Goal: Task Accomplishment & Management: Manage account settings

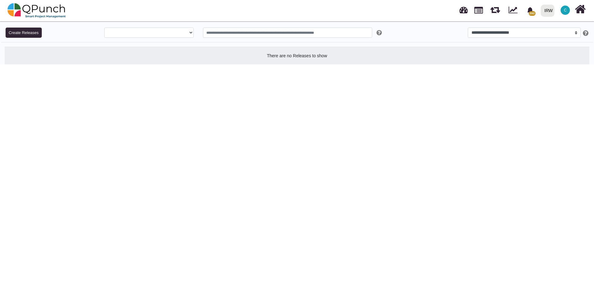
select select
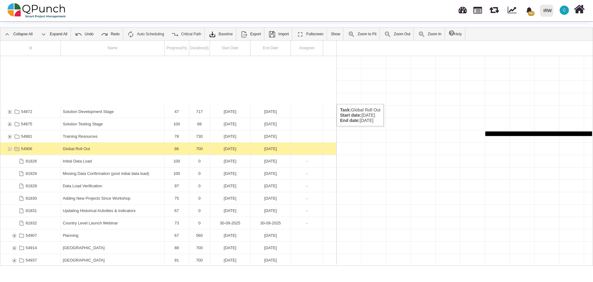
scroll to position [0, 14615]
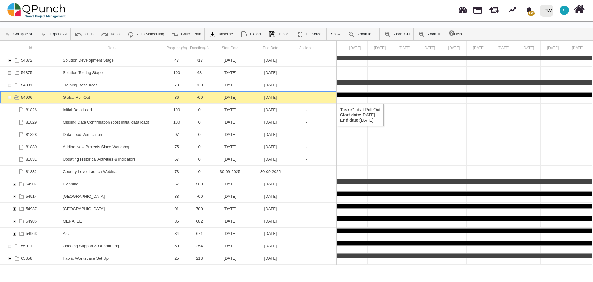
click at [10, 97] on div "54906" at bounding box center [10, 97] width 6 height 12
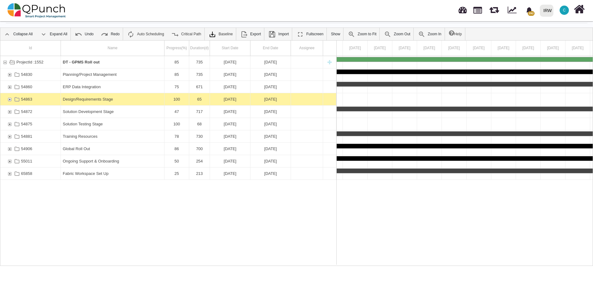
scroll to position [0, 0]
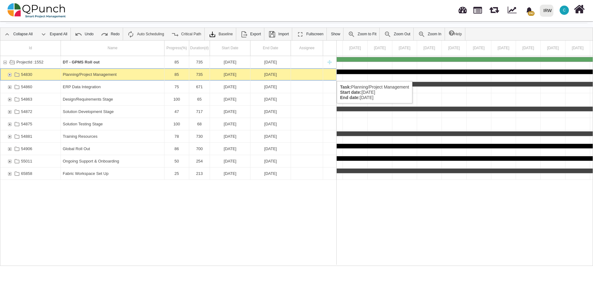
click at [10, 75] on div "54830" at bounding box center [10, 74] width 6 height 12
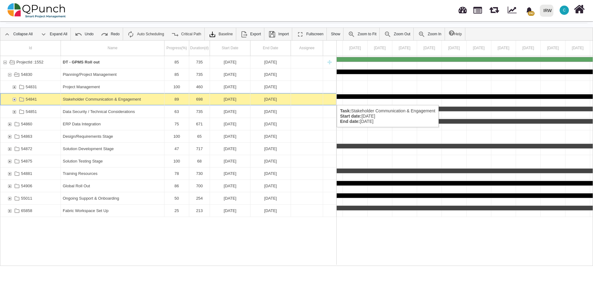
click at [14, 99] on div "54841" at bounding box center [14, 99] width 6 height 12
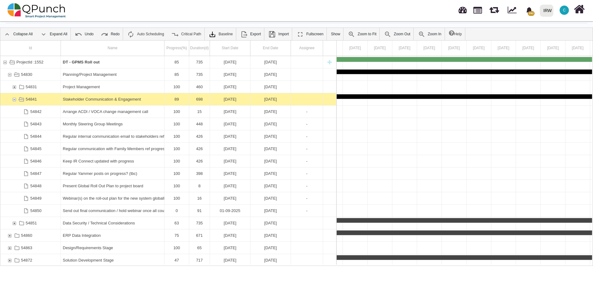
click at [14, 99] on div "54841" at bounding box center [14, 99] width 6 height 12
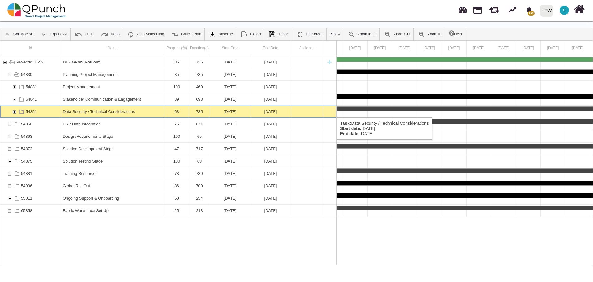
click at [13, 111] on div "54851" at bounding box center [14, 111] width 6 height 12
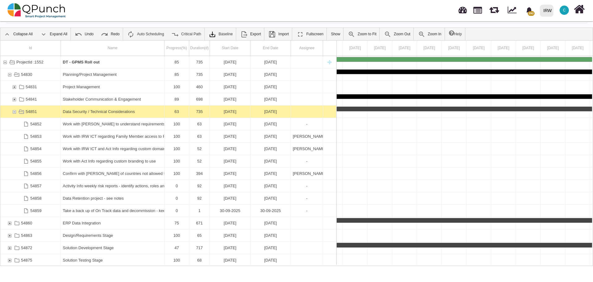
click at [13, 111] on div "54851" at bounding box center [14, 111] width 6 height 12
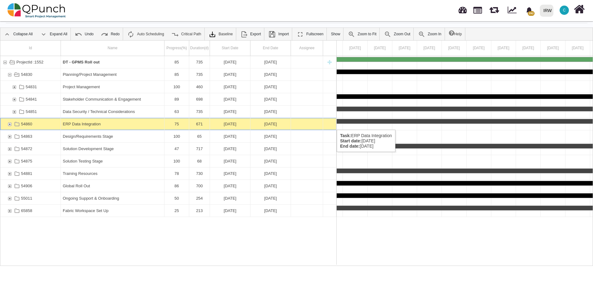
click at [9, 123] on div "54860" at bounding box center [10, 124] width 6 height 12
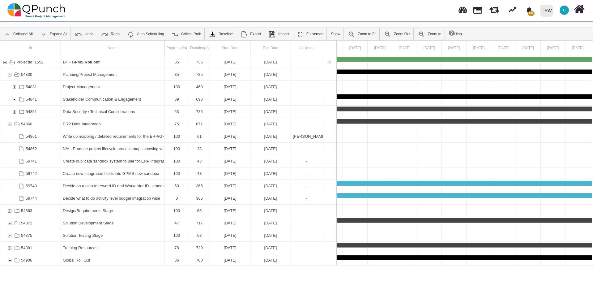
click at [9, 123] on div "54860" at bounding box center [10, 124] width 6 height 12
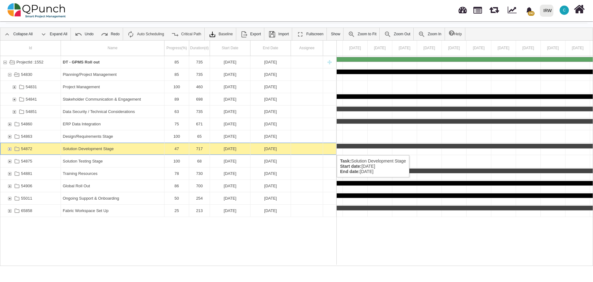
click at [9, 149] on div "54872" at bounding box center [10, 149] width 6 height 12
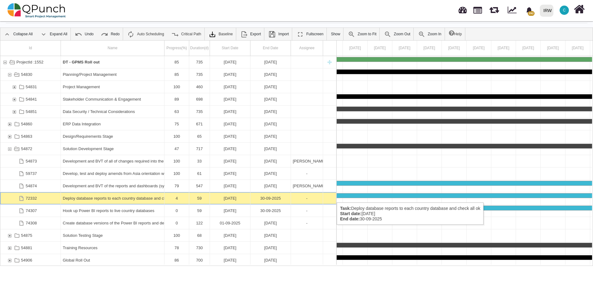
click at [122, 196] on div "Deploy database reports to each country database and check all ok" at bounding box center [113, 198] width 100 height 12
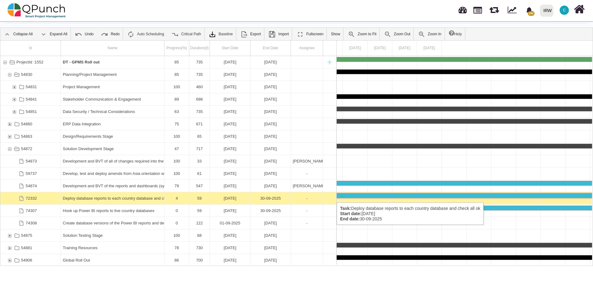
scroll to position [0, 14442]
click at [122, 196] on div "Deploy database reports to each country database and check all ok" at bounding box center [113, 198] width 100 height 12
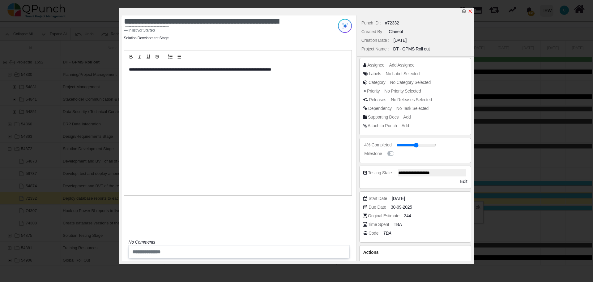
click at [472, 13] on icon "x" at bounding box center [470, 11] width 3 height 3
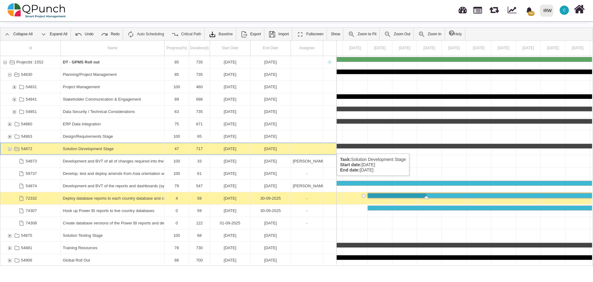
click at [148, 148] on div "Solution Development Stage" at bounding box center [113, 149] width 100 height 12
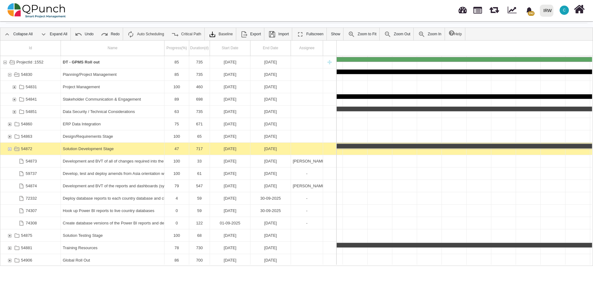
scroll to position [0, 439]
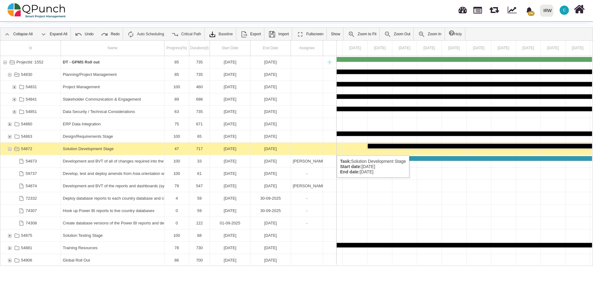
click at [332, 149] on div "Task: Solution Development Stage Start date: 15-01-2024 End date: 31-12-2025" at bounding box center [329, 149] width 13 height 12
drag, startPoint x: 141, startPoint y: 150, endPoint x: 125, endPoint y: 148, distance: 16.5
click at [125, 148] on div "Solution Development Stage" at bounding box center [113, 149] width 100 height 12
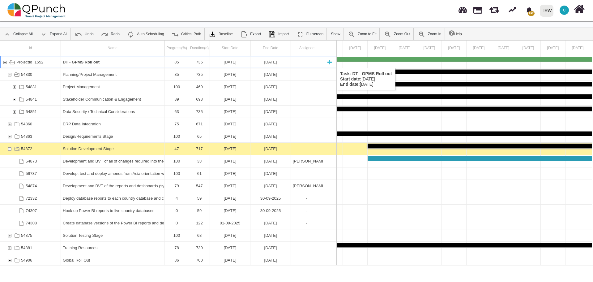
click at [329, 62] on div "New task" at bounding box center [329, 62] width 9 height 12
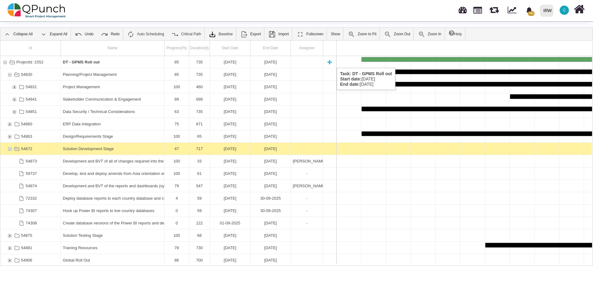
select select "**"
select select "****"
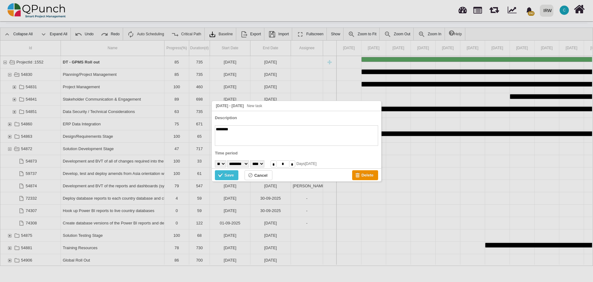
click at [225, 163] on select "* * * * * * * * * ** ** ** ** ** ** ** ** ** ** ** ** ** ** ** ** ** ** ** ** *…" at bounding box center [220, 163] width 11 height 7
select select "*"
click at [215, 160] on select "* * * * * * * * * ** ** ** ** ** ** ** ** ** ** ** ** ** ** ** ** ** ** ** ** *…" at bounding box center [220, 163] width 11 height 7
click at [246, 162] on select "******* ******** ***** ***** *** **** **** ****** ********* ******* ******** **…" at bounding box center [238, 163] width 22 height 7
select select "*"
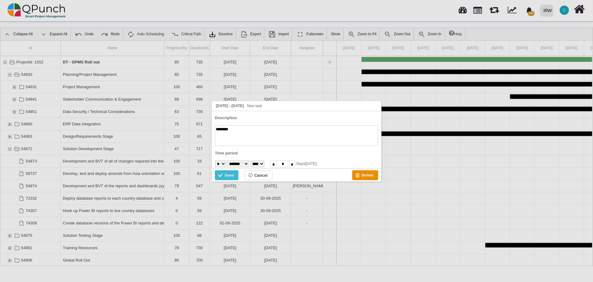
click at [229, 160] on select "******* ******** ***** ***** *** **** **** ****** ********* ******* ******** **…" at bounding box center [238, 163] width 22 height 7
click at [264, 164] on select "**** **** **** **** **** **** **** **** **** **** **** **** ****" at bounding box center [257, 163] width 14 height 7
select select "****"
click at [257, 160] on select "**** **** **** **** **** **** **** **** **** **** **** **** ****" at bounding box center [257, 163] width 14 height 7
click at [289, 164] on input "*" at bounding box center [283, 163] width 12 height 7
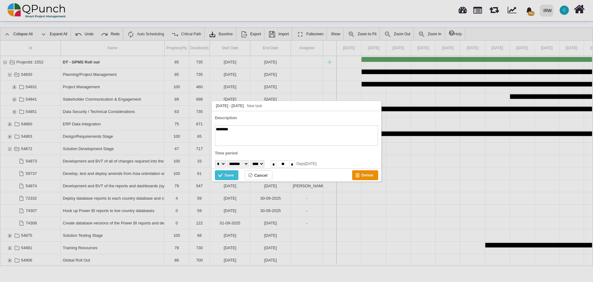
type input "**"
click at [257, 134] on textarea "********" at bounding box center [296, 135] width 163 height 20
click at [256, 132] on textarea "********" at bounding box center [296, 135] width 163 height 20
click at [239, 131] on textarea "********" at bounding box center [296, 135] width 163 height 20
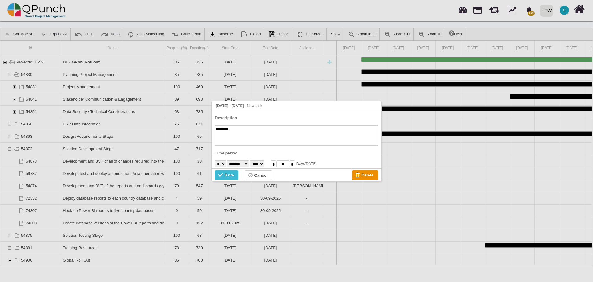
drag, startPoint x: 254, startPoint y: 132, endPoint x: 216, endPoint y: 133, distance: 37.7
click at [216, 133] on textarea "********" at bounding box center [296, 135] width 163 height 20
type textarea "**********"
click at [230, 175] on div "Save" at bounding box center [229, 175] width 9 height 7
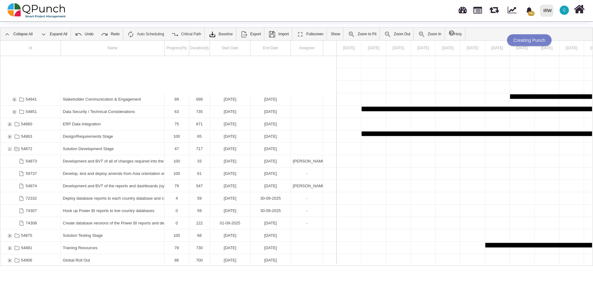
scroll to position [39, 0]
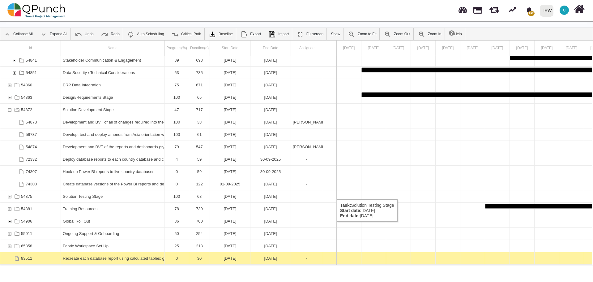
drag, startPoint x: 109, startPoint y: 258, endPoint x: 93, endPoint y: 211, distance: 49.6
drag, startPoint x: 98, startPoint y: 258, endPoint x: 97, endPoint y: 188, distance: 69.9
click at [97, 188] on div "54841 Stakeholder Communication & Engagement 89 698 03-01-2024 30-11-2025 54851…" at bounding box center [168, 160] width 336 height 208
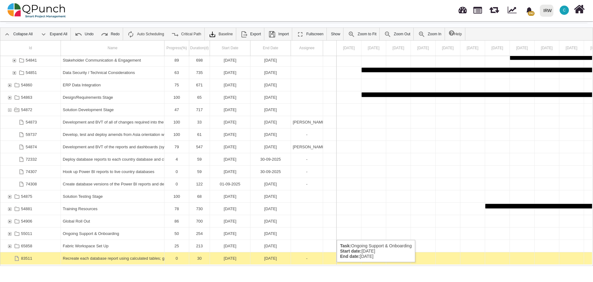
drag, startPoint x: 122, startPoint y: 259, endPoint x: 123, endPoint y: 233, distance: 25.4
click at [123, 233] on div "54841 Stakeholder Communication & Engagement 89 698 03-01-2024 30-11-2025 54851…" at bounding box center [168, 160] width 336 height 208
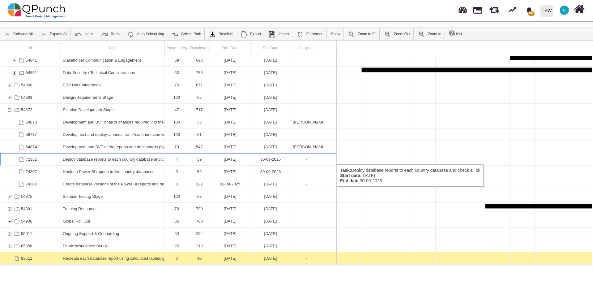
click at [99, 158] on div "Deploy database reports to each country database and check all ok" at bounding box center [113, 159] width 100 height 12
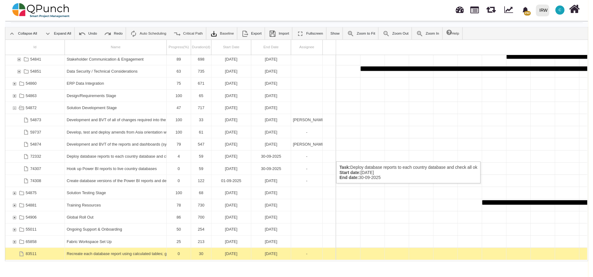
scroll to position [0, 14442]
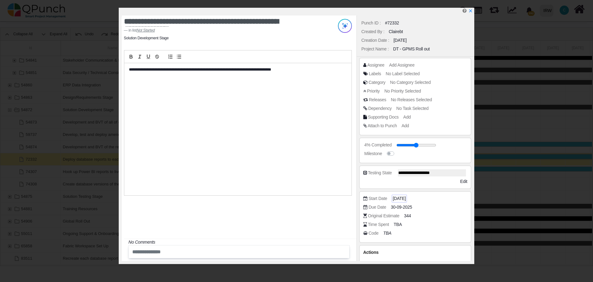
click at [406, 198] on span "03-08-2025" at bounding box center [399, 198] width 13 height 6
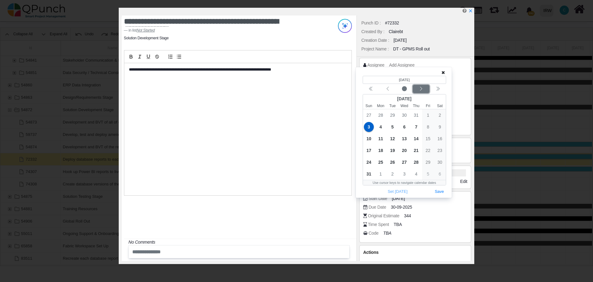
click at [420, 89] on icon "chevron left" at bounding box center [421, 88] width 5 height 5
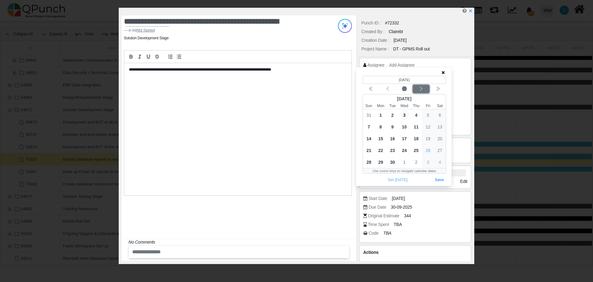
click at [420, 89] on icon "chevron left" at bounding box center [421, 88] width 5 height 5
click at [421, 88] on icon "chevron left" at bounding box center [421, 89] width 2 height 4
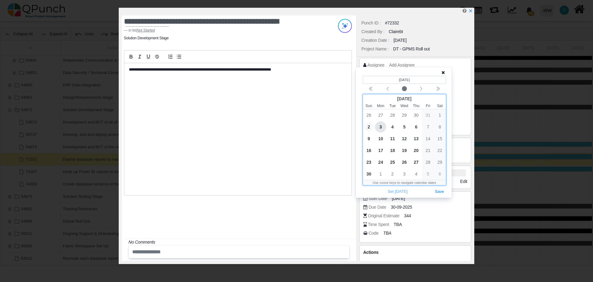
click at [369, 127] on span "2" at bounding box center [369, 127] width 10 height 10
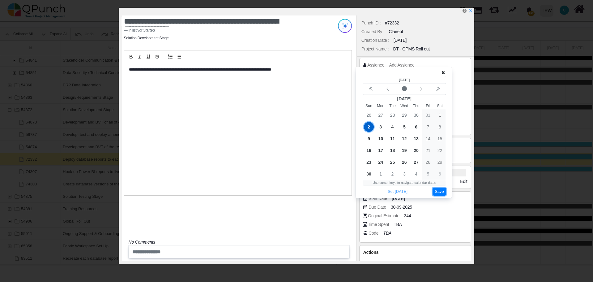
click at [439, 192] on button "Save" at bounding box center [440, 191] width 14 height 8
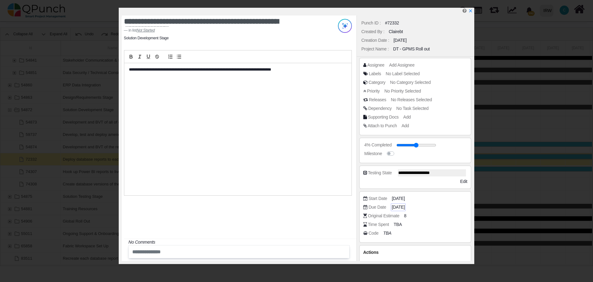
click at [405, 206] on span "02-11-2025" at bounding box center [398, 207] width 13 height 6
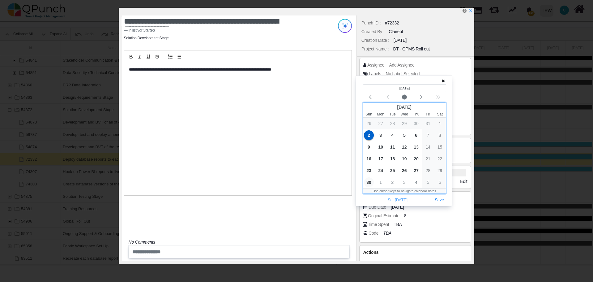
click at [368, 181] on span "30" at bounding box center [369, 182] width 10 height 10
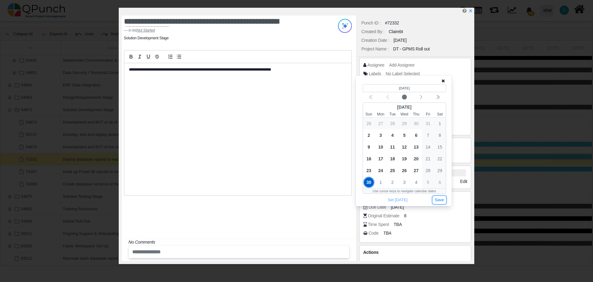
click at [441, 200] on button "Save" at bounding box center [440, 200] width 14 height 8
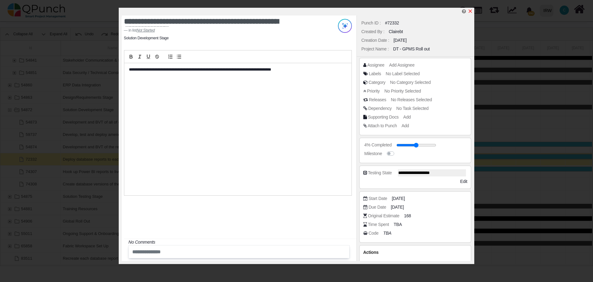
click at [471, 12] on icon "x" at bounding box center [470, 11] width 3 height 3
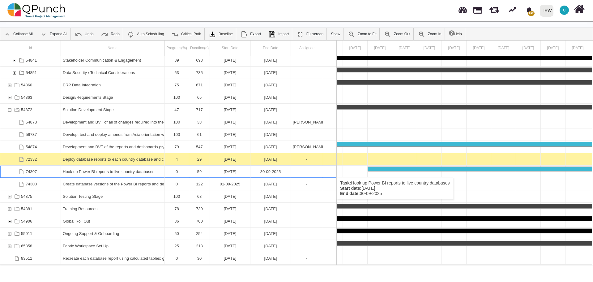
click at [99, 171] on div "Hook up Power BI reports to live country databases" at bounding box center [113, 171] width 100 height 12
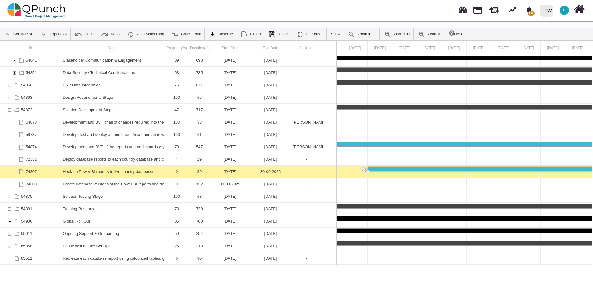
click at [99, 171] on div "Hook up Power BI reports to live country databases" at bounding box center [113, 171] width 100 height 12
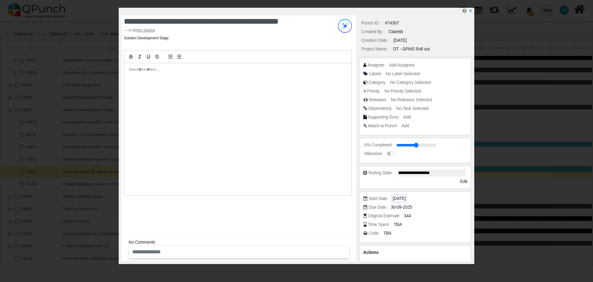
click at [406, 198] on span "03-08-2025" at bounding box center [399, 198] width 13 height 6
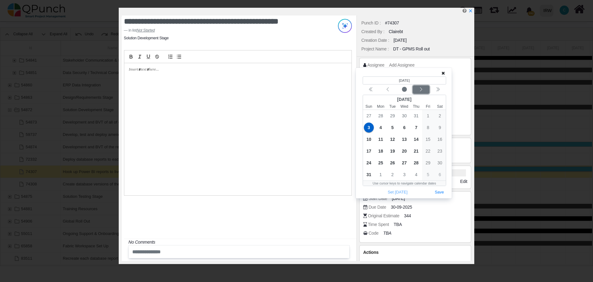
click at [421, 90] on icon "chevron left" at bounding box center [421, 89] width 5 height 5
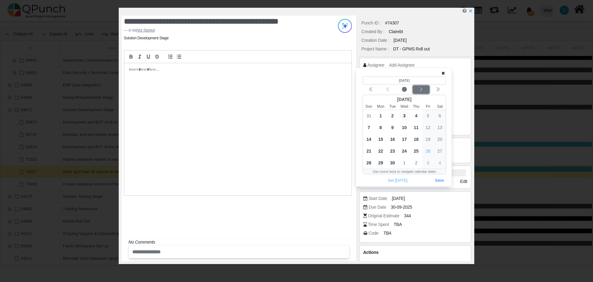
click at [421, 90] on icon "chevron left" at bounding box center [421, 89] width 5 height 5
click at [404, 115] on span "1" at bounding box center [405, 116] width 10 height 10
click at [442, 182] on button "Save" at bounding box center [440, 180] width 14 height 8
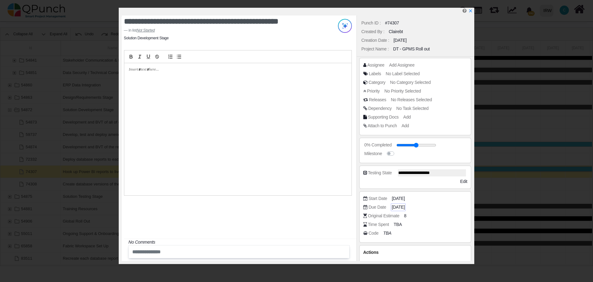
click at [405, 208] on span "[DATE]" at bounding box center [398, 207] width 13 height 6
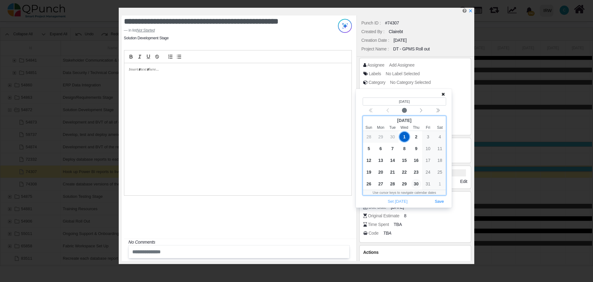
click at [416, 182] on span "30" at bounding box center [416, 184] width 10 height 10
click at [440, 202] on button "Save" at bounding box center [440, 201] width 14 height 8
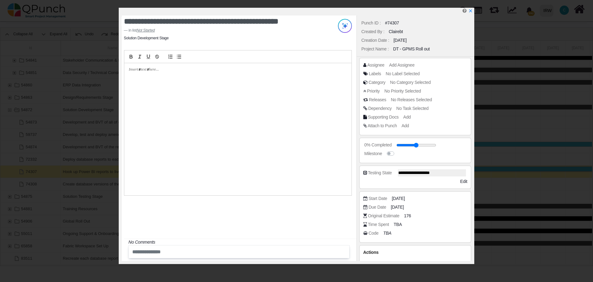
click at [473, 11] on div at bounding box center [298, 12] width 352 height 8
click at [471, 12] on icon "x" at bounding box center [470, 11] width 3 height 3
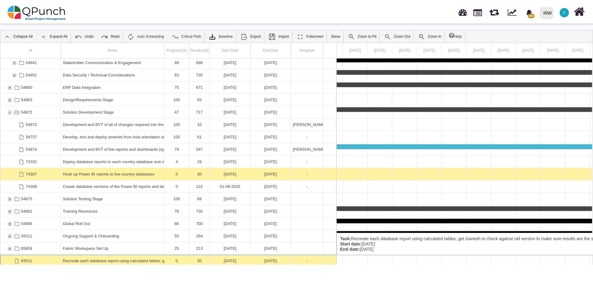
scroll to position [0, 15902]
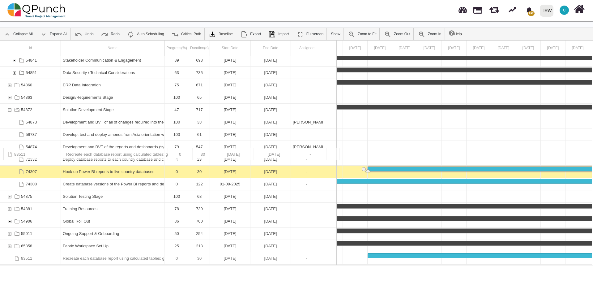
drag, startPoint x: 115, startPoint y: 259, endPoint x: 101, endPoint y: 151, distance: 108.6
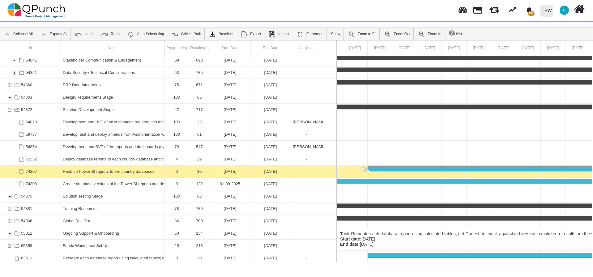
click at [117, 256] on div "Recreate each database report using calculated tables; get Ganesh to check agai…" at bounding box center [113, 258] width 100 height 12
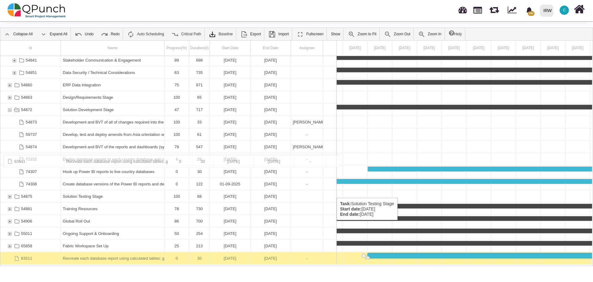
drag, startPoint x: 100, startPoint y: 256, endPoint x: 35, endPoint y: 158, distance: 118.0
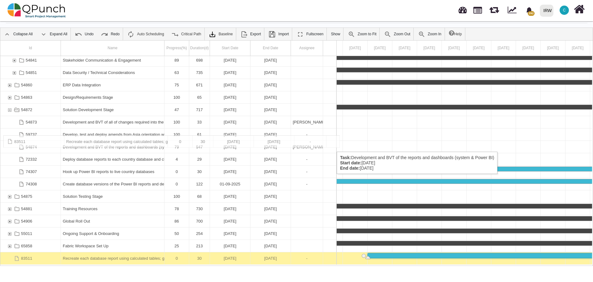
drag, startPoint x: 113, startPoint y: 258, endPoint x: 17, endPoint y: 138, distance: 153.3
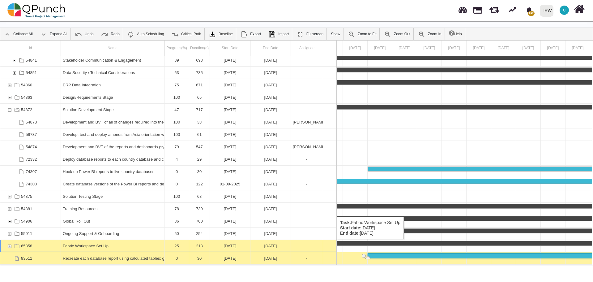
click at [116, 245] on div "Fabric Workspace Set Up" at bounding box center [113, 246] width 100 height 12
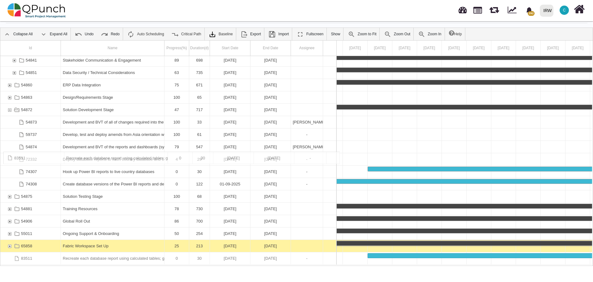
drag, startPoint x: 113, startPoint y: 257, endPoint x: 45, endPoint y: 155, distance: 122.7
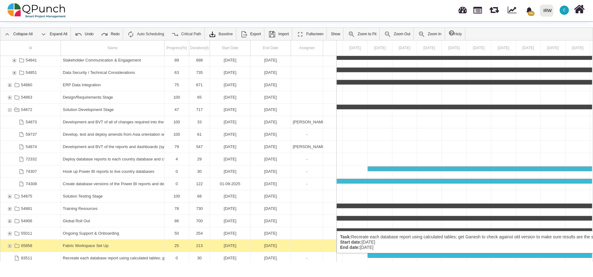
click at [105, 259] on div "Recreate each database report using calculated tables; get Ganesh to check agai…" at bounding box center [113, 258] width 100 height 12
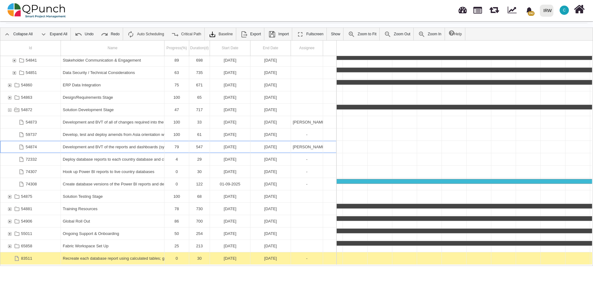
click at [127, 146] on div "Development and BVT of the reports and dashboards (system & Power BI)" at bounding box center [113, 147] width 100 height 12
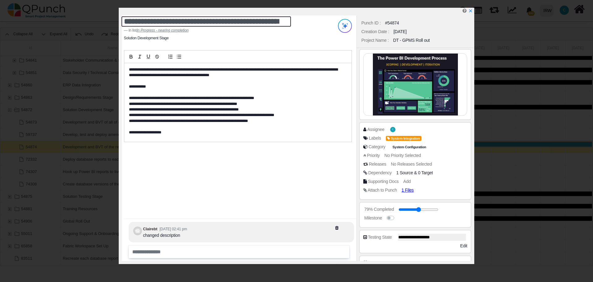
click at [259, 24] on textarea "**********" at bounding box center [206, 21] width 169 height 10
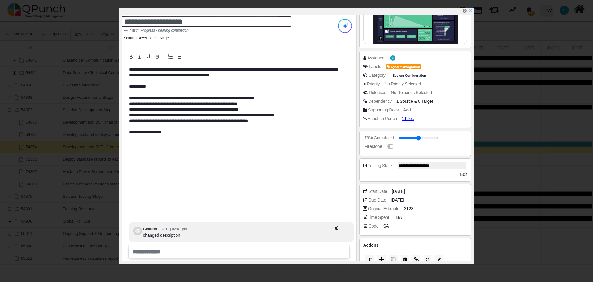
scroll to position [80, 0]
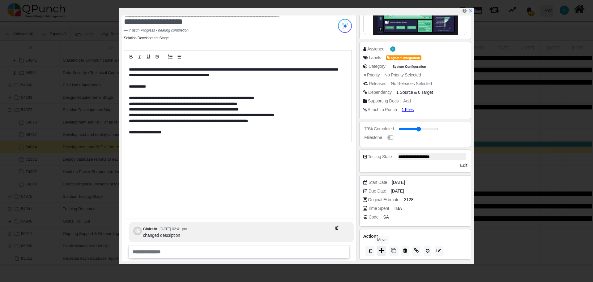
click at [383, 249] on icon at bounding box center [381, 250] width 5 height 5
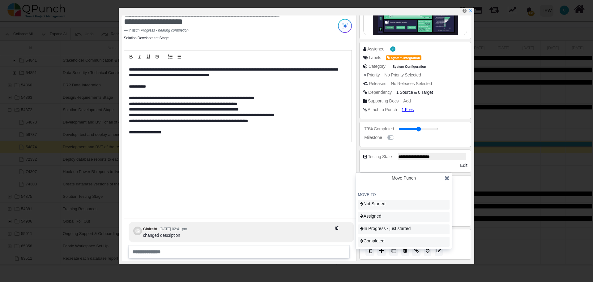
click at [335, 191] on div "**********" at bounding box center [239, 137] width 235 height 245
click at [434, 129] on input "range" at bounding box center [420, 129] width 40 height 2
type input "**"
click at [432, 129] on input "range" at bounding box center [420, 129] width 40 height 2
click at [300, 175] on div "**********" at bounding box center [239, 137] width 235 height 245
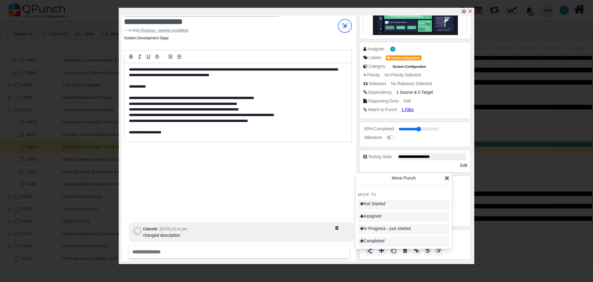
click at [471, 11] on icon "x" at bounding box center [470, 11] width 3 height 3
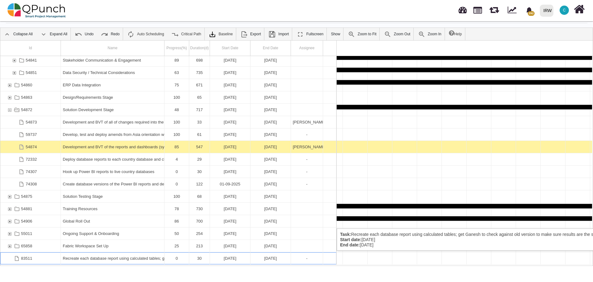
scroll to position [0, 15902]
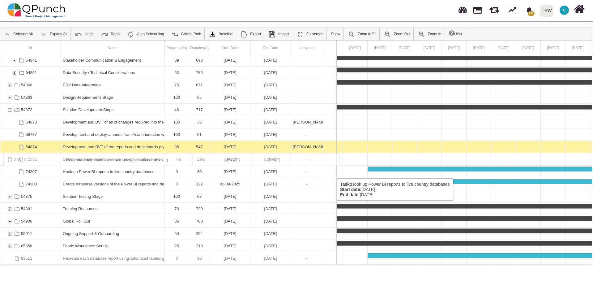
drag, startPoint x: 116, startPoint y: 257, endPoint x: 53, endPoint y: 156, distance: 118.1
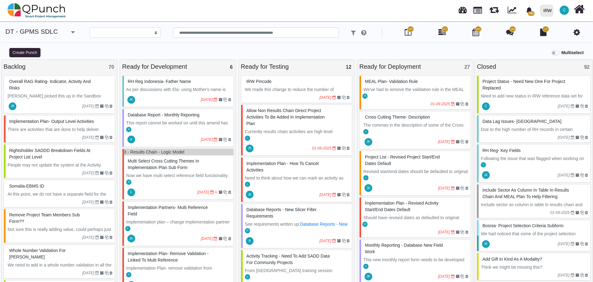
select select
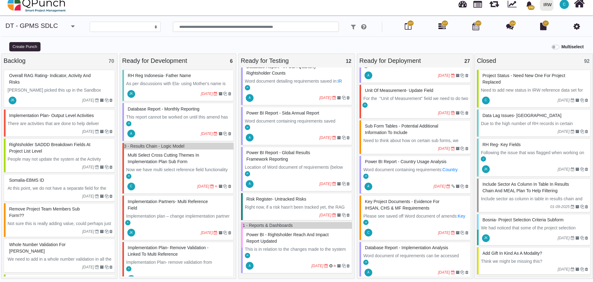
scroll to position [316, 0]
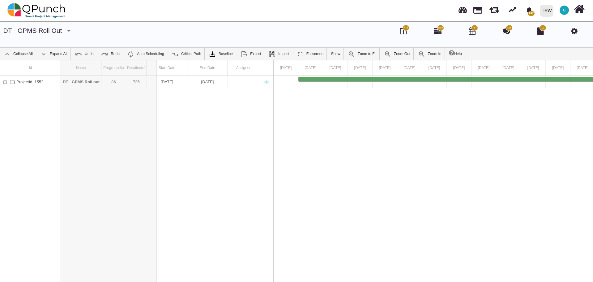
drag, startPoint x: 100, startPoint y: 67, endPoint x: 158, endPoint y: 68, distance: 57.8
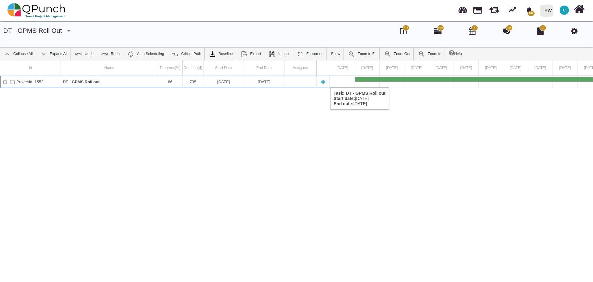
click at [4, 81] on div "ProjectId :1552" at bounding box center [5, 82] width 6 height 12
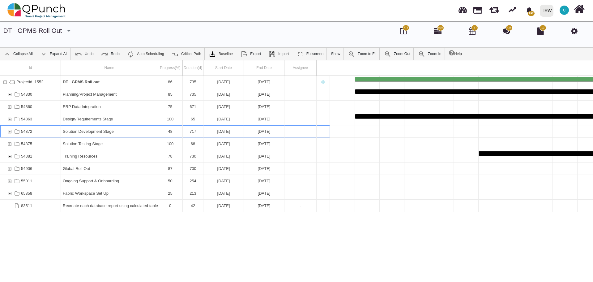
click at [10, 131] on div "54872" at bounding box center [10, 131] width 6 height 12
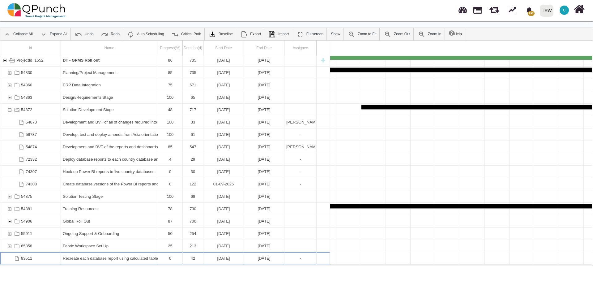
scroll to position [0, 15902]
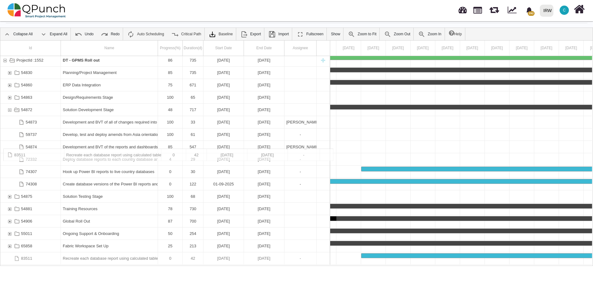
drag, startPoint x: 133, startPoint y: 257, endPoint x: 64, endPoint y: 152, distance: 126.1
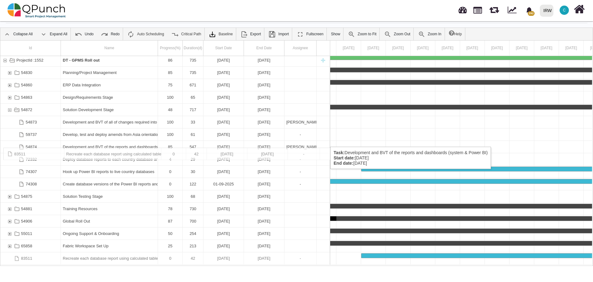
drag, startPoint x: 119, startPoint y: 261, endPoint x: 13, endPoint y: 151, distance: 152.7
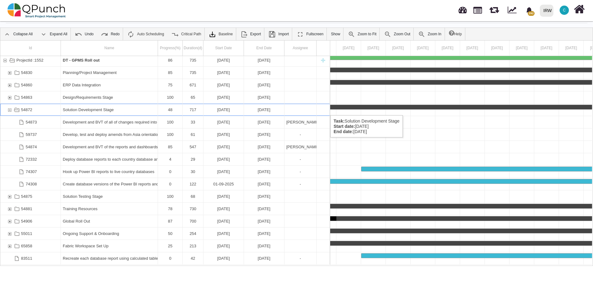
click at [321, 109] on div "Task: Solution Development Stage Start date: 15-01-2024 End date: 31-12-2025" at bounding box center [323, 110] width 13 height 12
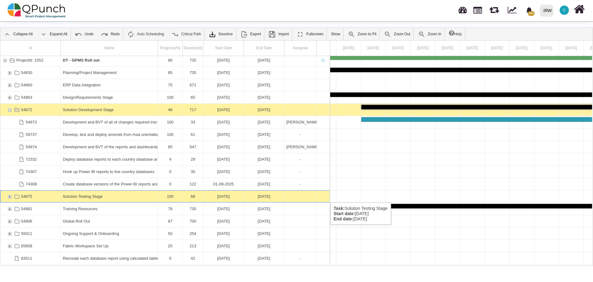
click at [9, 195] on div "54875" at bounding box center [10, 196] width 6 height 12
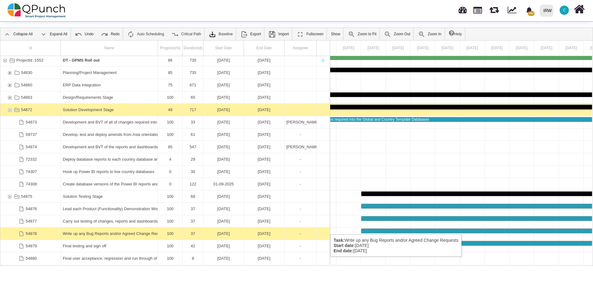
scroll to position [30, 0]
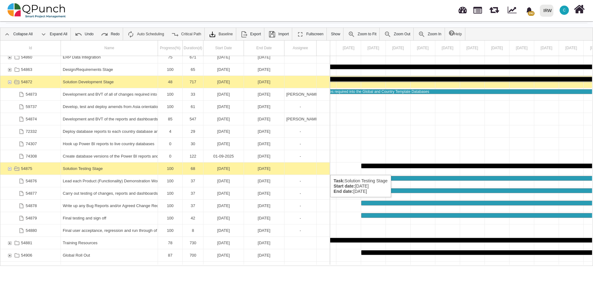
click at [9, 169] on div "54875" at bounding box center [10, 168] width 6 height 12
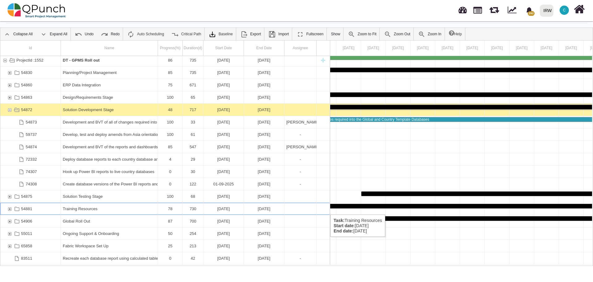
click at [9, 208] on div "54881" at bounding box center [10, 209] width 6 height 12
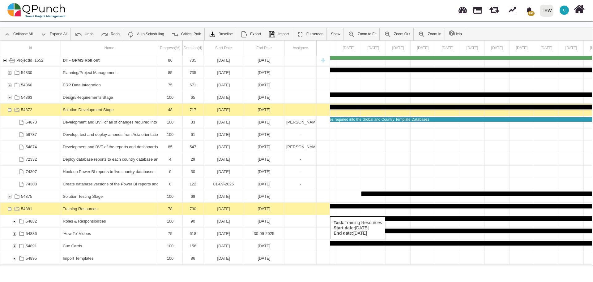
scroll to position [30, 0]
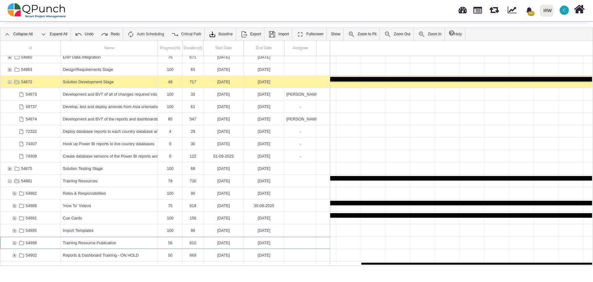
click at [15, 242] on div "54898" at bounding box center [14, 243] width 6 height 12
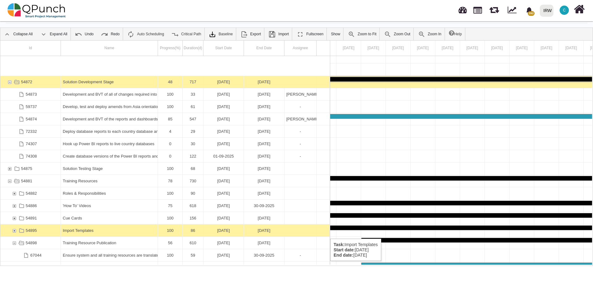
scroll to position [85, 0]
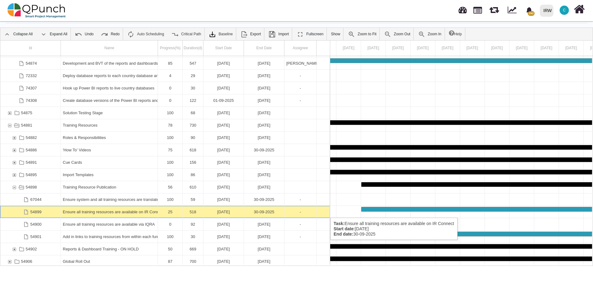
click at [125, 211] on div "Ensure all training resources are available on IR Connect" at bounding box center [109, 212] width 93 height 12
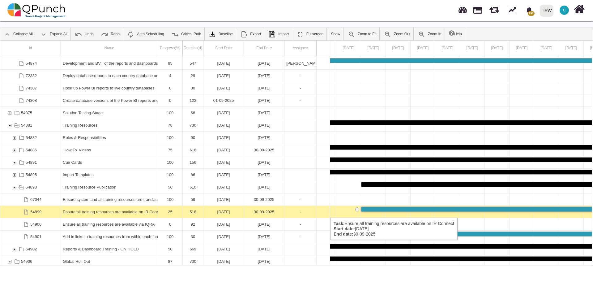
click at [125, 211] on div "Ensure all training resources are available on IR Connect" at bounding box center [109, 212] width 93 height 12
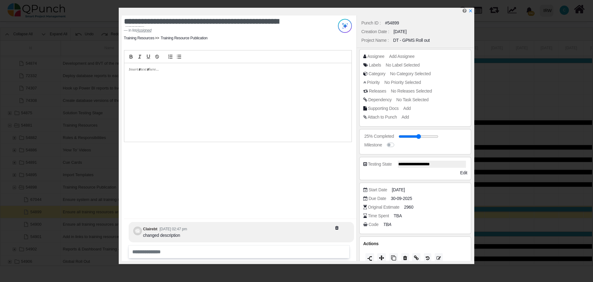
scroll to position [7, 0]
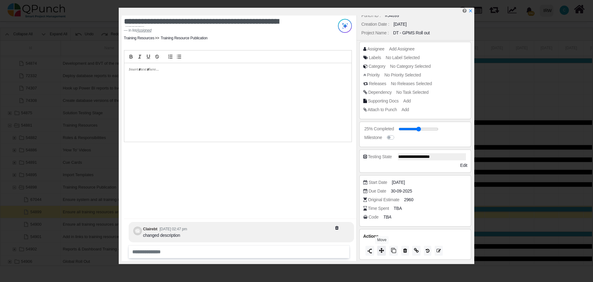
click at [381, 250] on icon at bounding box center [381, 250] width 5 height 5
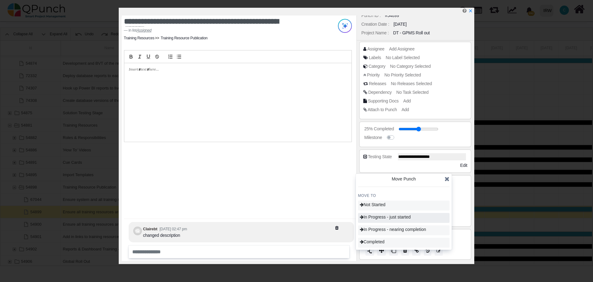
click at [380, 216] on span "In Progress - just started" at bounding box center [385, 216] width 51 height 5
type input "**"
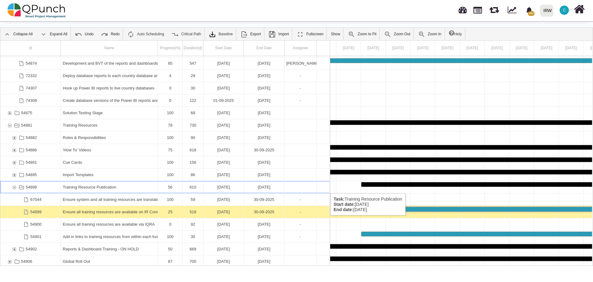
click at [14, 187] on div "54898" at bounding box center [14, 187] width 6 height 12
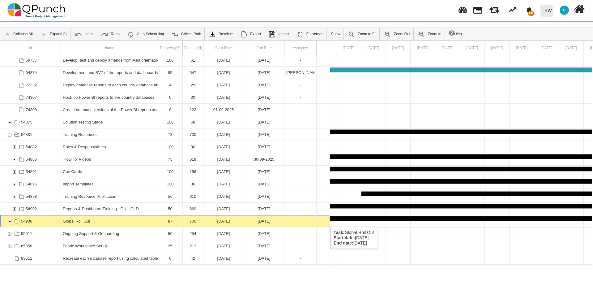
click at [11, 220] on div "54906" at bounding box center [10, 221] width 6 height 12
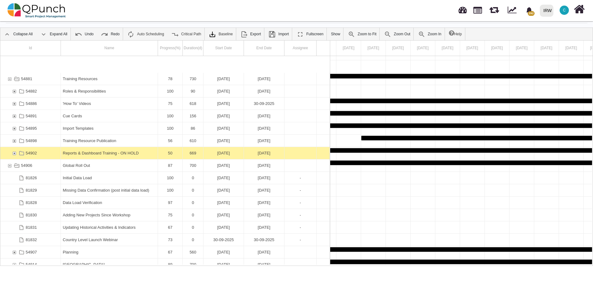
scroll to position [160, 0]
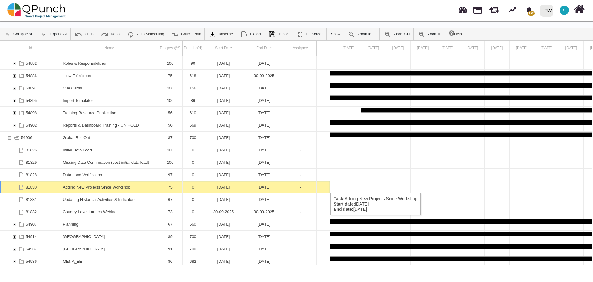
click at [140, 186] on div "Adding New Projects Since Workshop" at bounding box center [109, 187] width 93 height 12
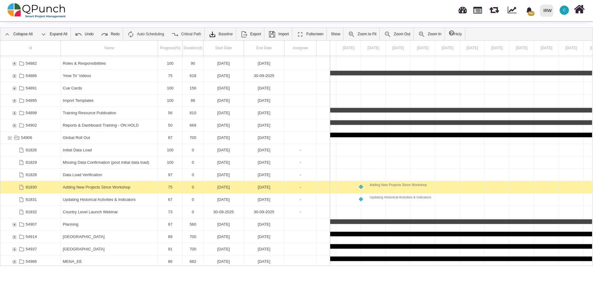
click at [140, 186] on div "Adding New Projects Since Workshop" at bounding box center [109, 187] width 93 height 12
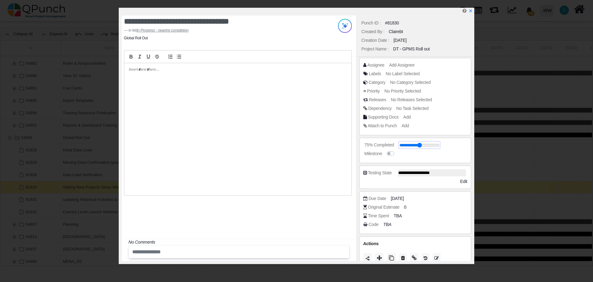
click at [430, 146] on input "range" at bounding box center [420, 145] width 40 height 2
type input "**"
click at [429, 145] on input "range" at bounding box center [420, 145] width 40 height 2
click at [329, 208] on div "**********" at bounding box center [239, 137] width 235 height 245
click at [470, 12] on icon "x" at bounding box center [470, 11] width 3 height 3
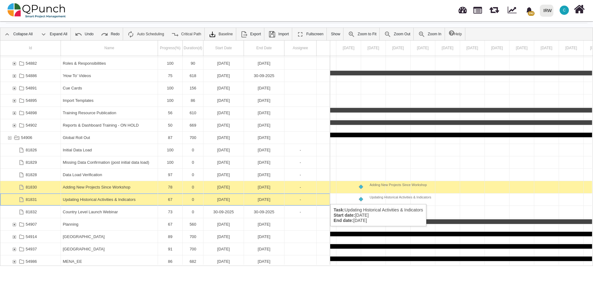
click at [129, 198] on div "Updating Historical Activities & Indicators" at bounding box center [109, 199] width 93 height 12
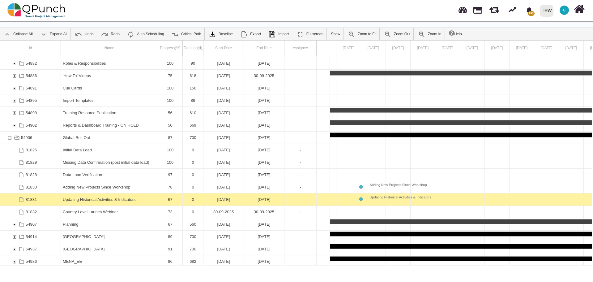
click at [129, 198] on div "Updating Historical Activities & Indicators" at bounding box center [109, 199] width 93 height 12
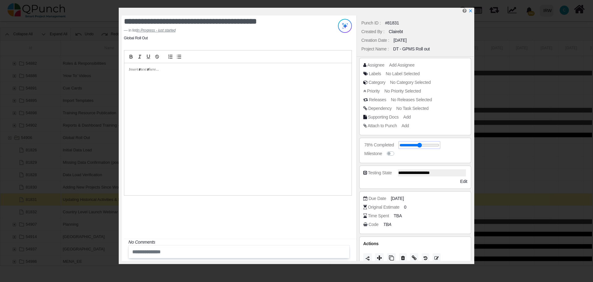
click at [429, 145] on input "range" at bounding box center [420, 145] width 40 height 2
click at [429, 146] on input "range" at bounding box center [420, 145] width 40 height 2
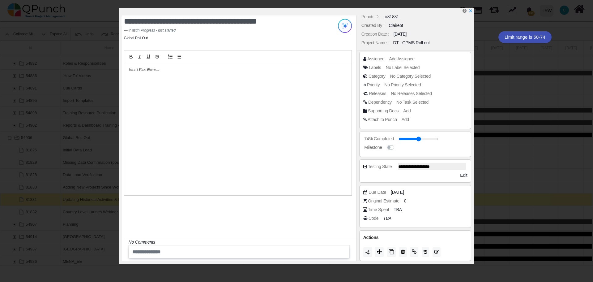
scroll to position [7, 0]
click at [379, 248] on icon at bounding box center [379, 250] width 5 height 5
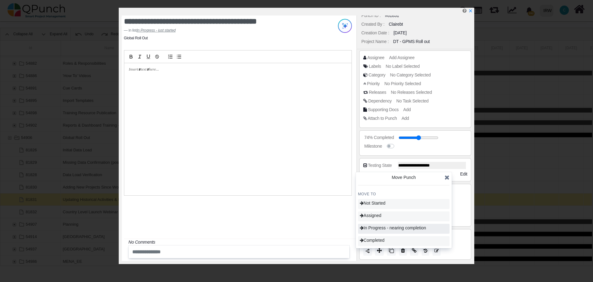
click at [381, 226] on span "In Progress - nearing completion" at bounding box center [393, 227] width 66 height 5
type input "**"
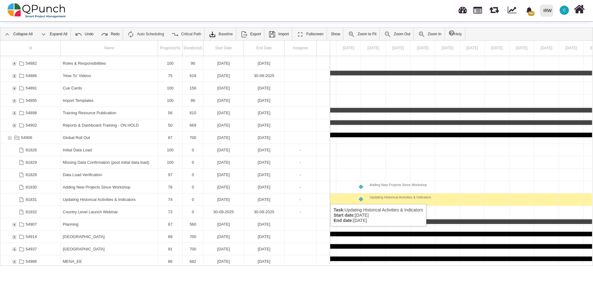
click at [111, 198] on div "Updating Historical Activities & Indicators" at bounding box center [109, 199] width 93 height 12
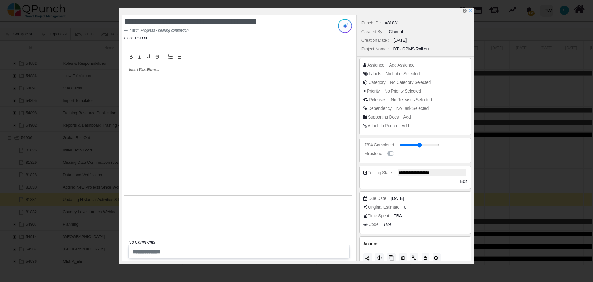
type input "**"
click at [429, 145] on input "range" at bounding box center [420, 145] width 40 height 2
click at [323, 208] on div "**********" at bounding box center [239, 137] width 235 height 245
click at [472, 11] on icon "x" at bounding box center [470, 11] width 3 height 3
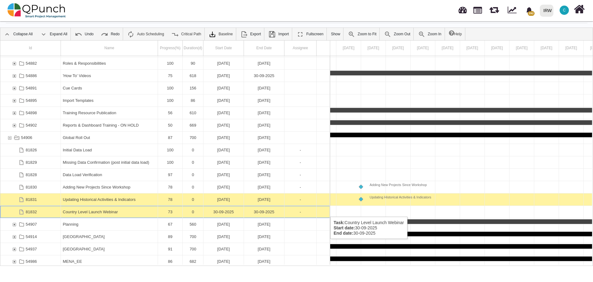
click at [112, 210] on div "Country Level Launch Webinar" at bounding box center [109, 212] width 93 height 12
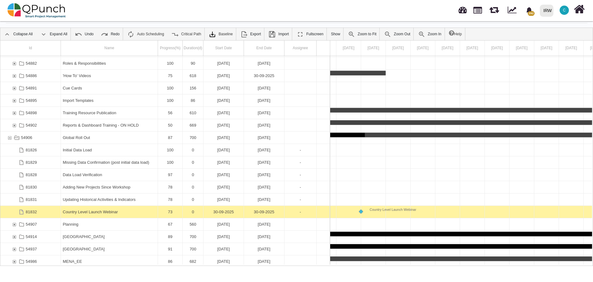
click at [112, 210] on div "Country Level Launch Webinar" at bounding box center [109, 212] width 93 height 12
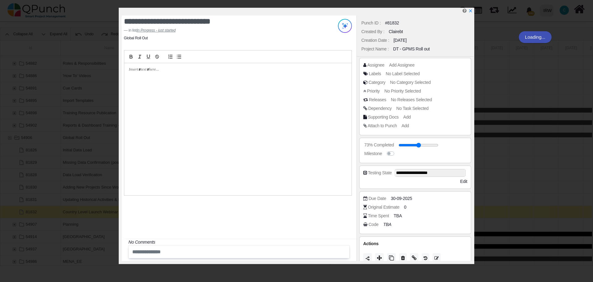
scroll to position [7, 0]
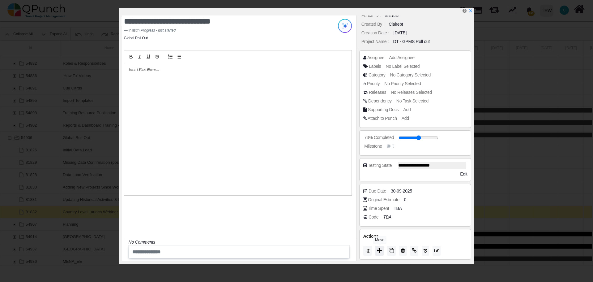
click at [380, 249] on icon at bounding box center [379, 250] width 5 height 5
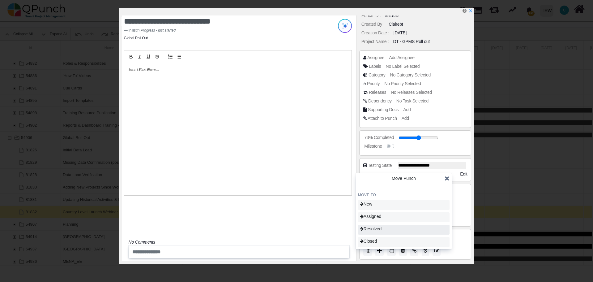
click at [382, 229] on span "Resolved" at bounding box center [371, 228] width 22 height 5
type input "**"
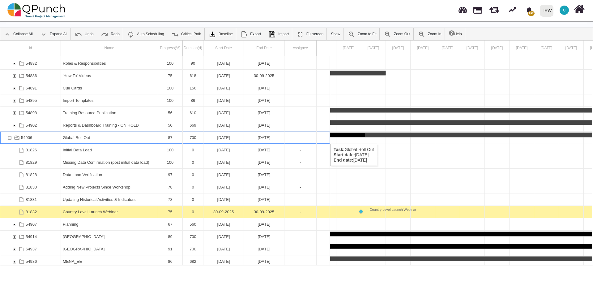
click at [10, 137] on div "54906" at bounding box center [10, 137] width 6 height 12
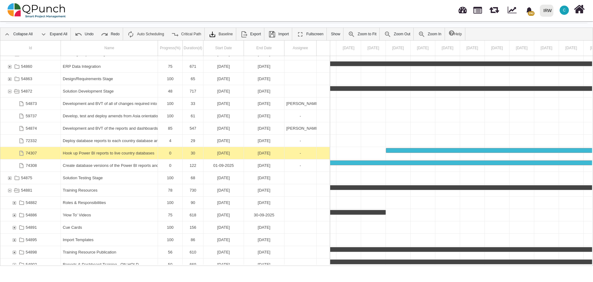
scroll to position [76, 0]
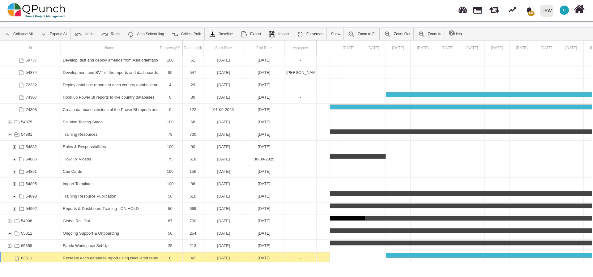
click at [128, 257] on div "Recreate each database report using calculated tables; get Ganesh to check agai…" at bounding box center [109, 258] width 93 height 12
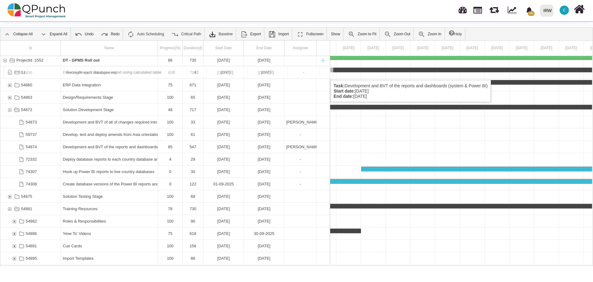
scroll to position [0, 0]
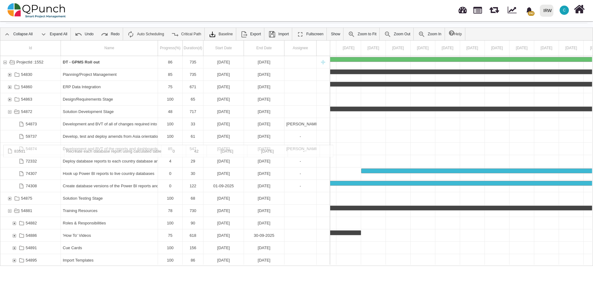
drag, startPoint x: 126, startPoint y: 258, endPoint x: 71, endPoint y: 148, distance: 122.8
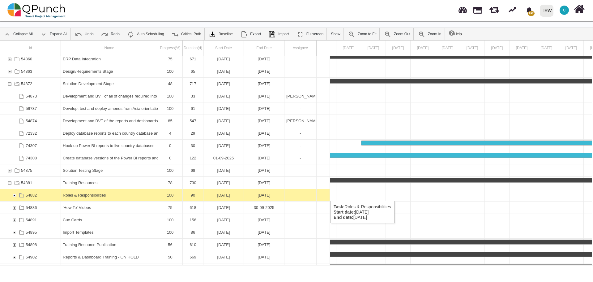
scroll to position [76, 0]
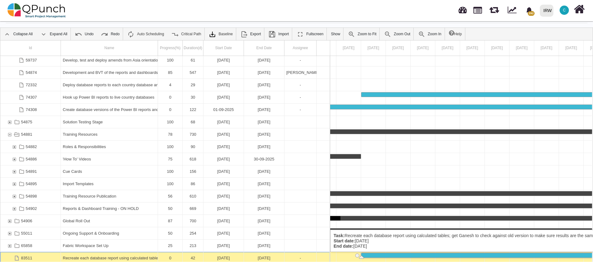
click at [110, 258] on div "Recreate each database report using calculated tables; get Ganesh to check agai…" at bounding box center [109, 258] width 93 height 12
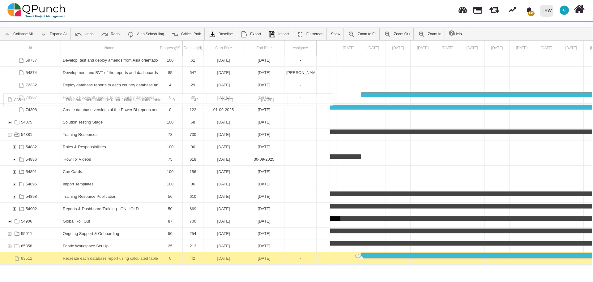
drag, startPoint x: 110, startPoint y: 258, endPoint x: 66, endPoint y: 94, distance: 169.4
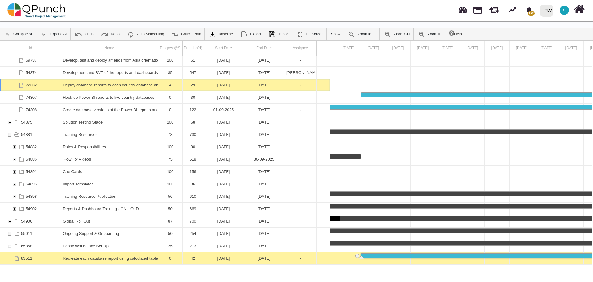
drag, startPoint x: 66, startPoint y: 94, endPoint x: 72, endPoint y: 83, distance: 12.9
click at [72, 83] on div "Deploy database reports to each country database and check all ok" at bounding box center [109, 85] width 93 height 12
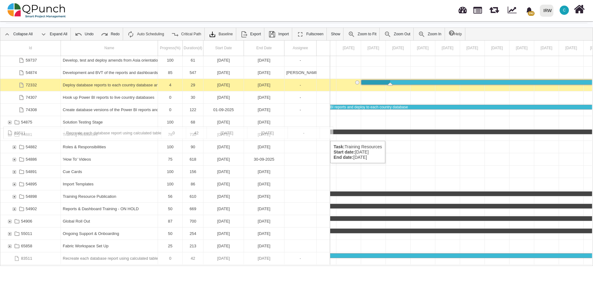
drag, startPoint x: 84, startPoint y: 260, endPoint x: 24, endPoint y: 130, distance: 143.5
